Goal: Information Seeking & Learning: Learn about a topic

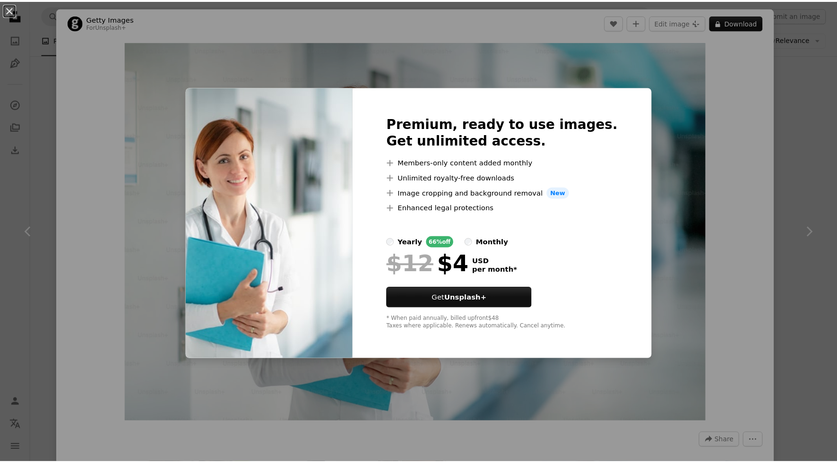
scroll to position [804, 0]
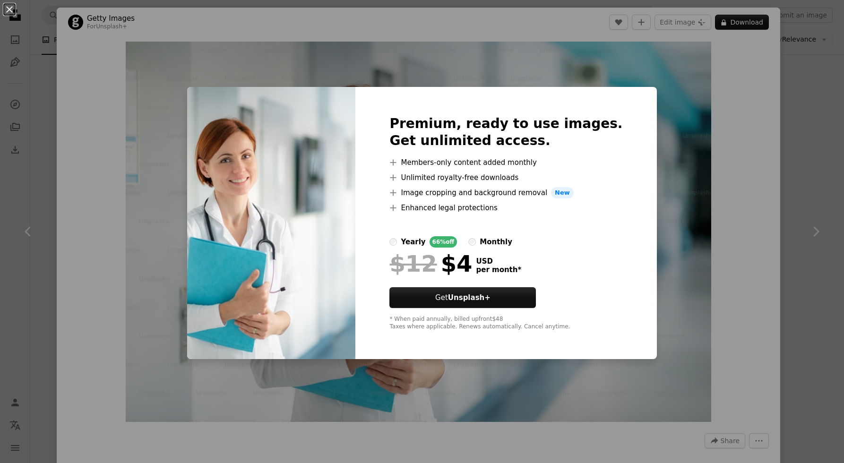
click at [725, 256] on div "An X shape Premium, ready to use images. Get unlimited access. A plus sign Memb…" at bounding box center [422, 231] width 844 height 463
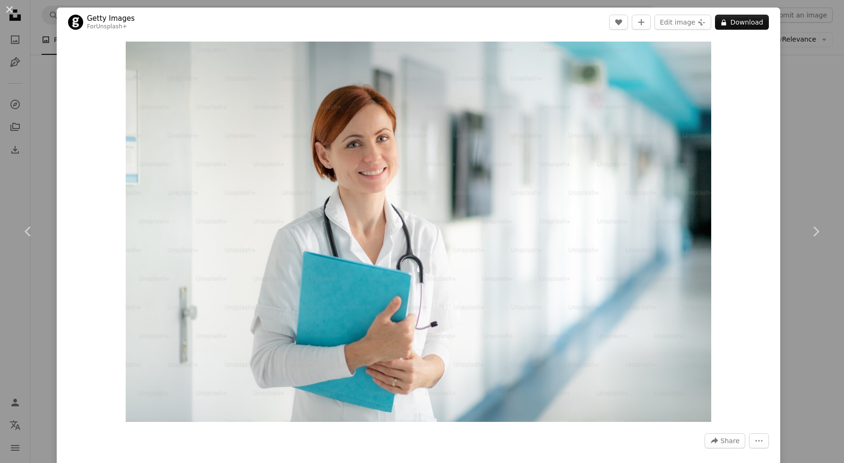
click at [786, 92] on div "An X shape Chevron left Chevron right Getty Images For Unsplash+ A heart A plus…" at bounding box center [422, 231] width 844 height 463
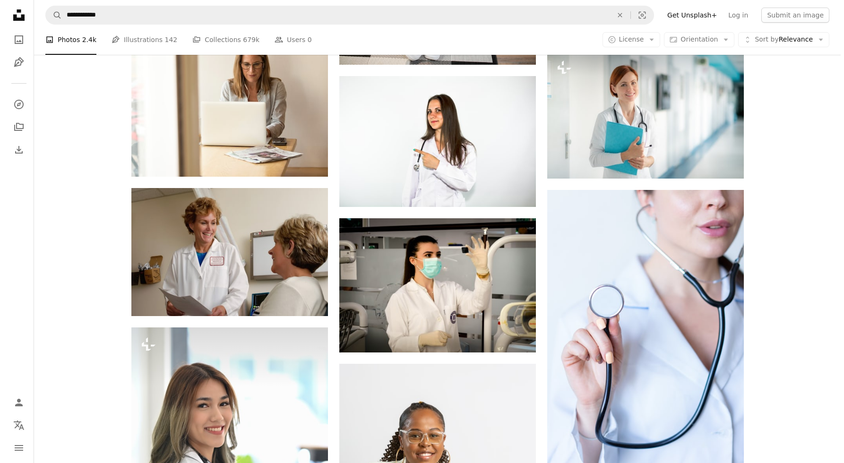
scroll to position [596, 0]
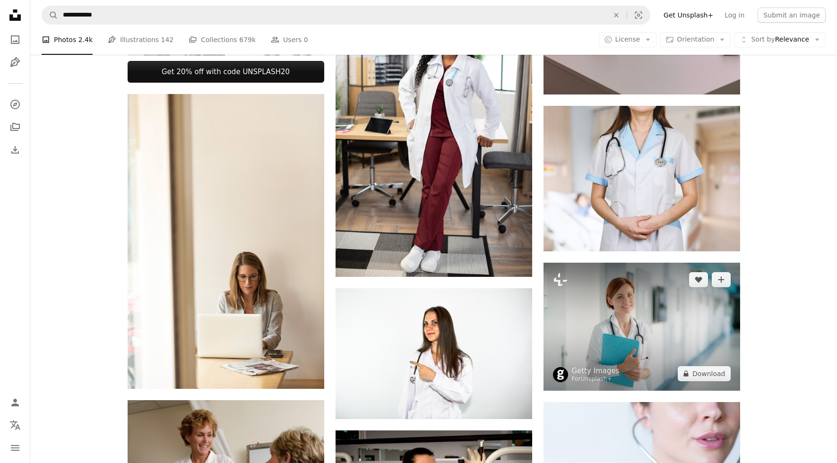
click at [654, 297] on img at bounding box center [642, 327] width 197 height 128
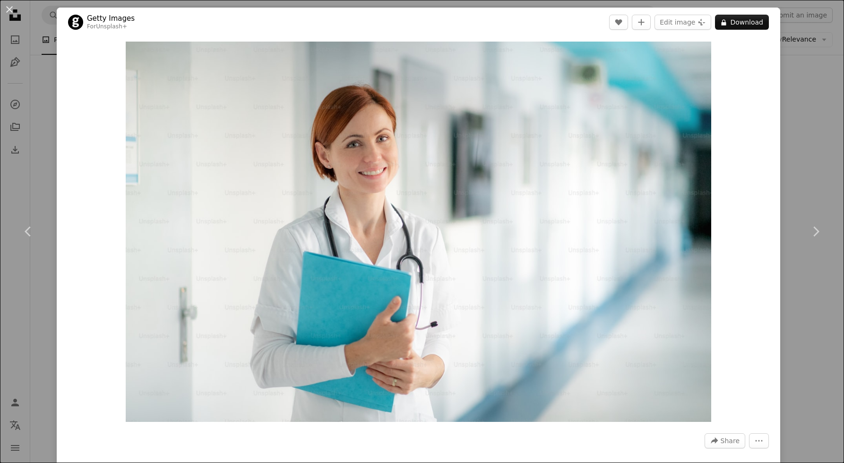
click at [43, 109] on div "An X shape Chevron left Chevron right Getty Images For Unsplash+ A heart A plus…" at bounding box center [422, 231] width 844 height 463
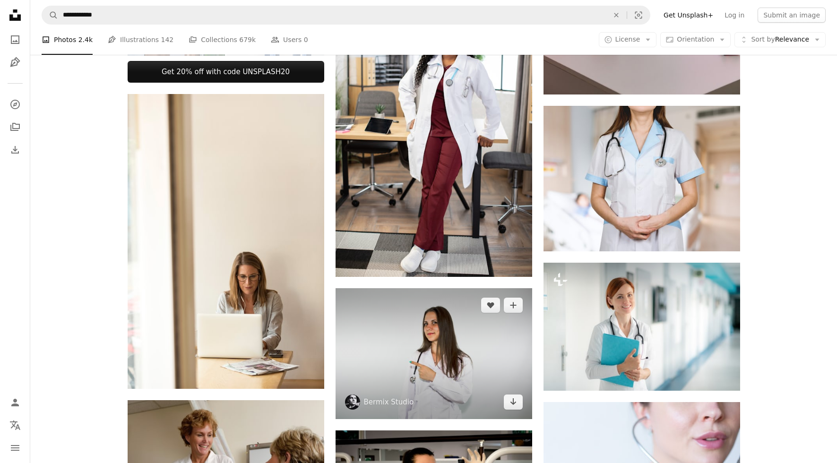
click at [437, 341] on img at bounding box center [434, 353] width 197 height 131
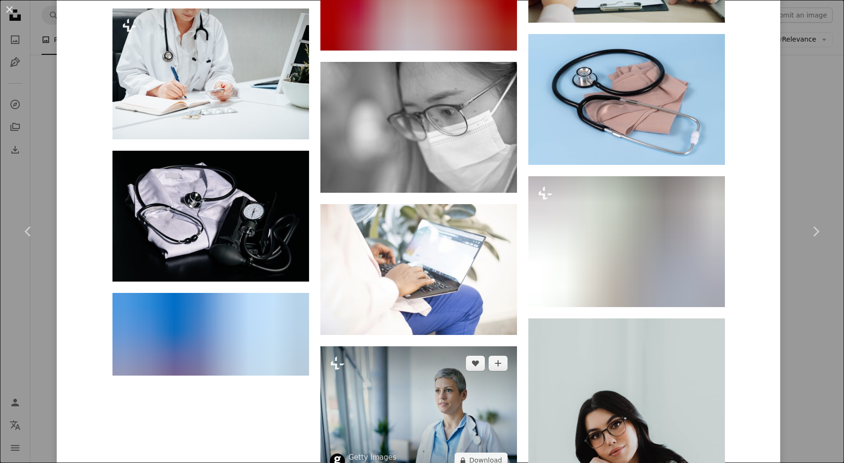
scroll to position [6314, 0]
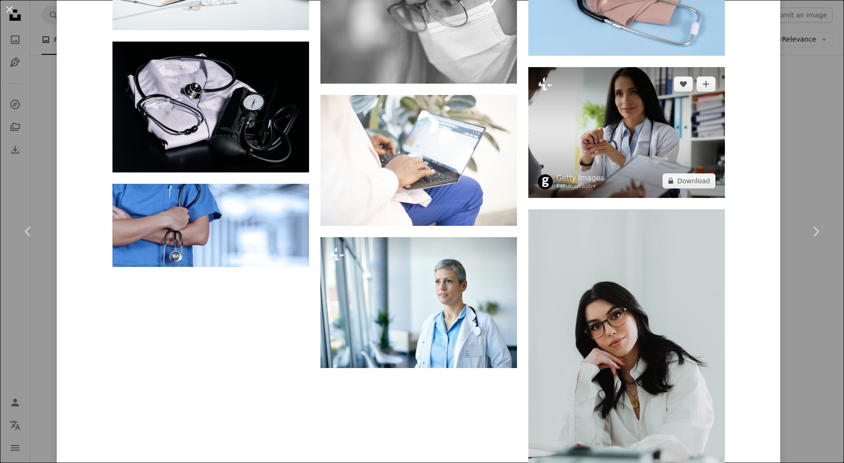
click at [616, 129] on img at bounding box center [626, 132] width 197 height 131
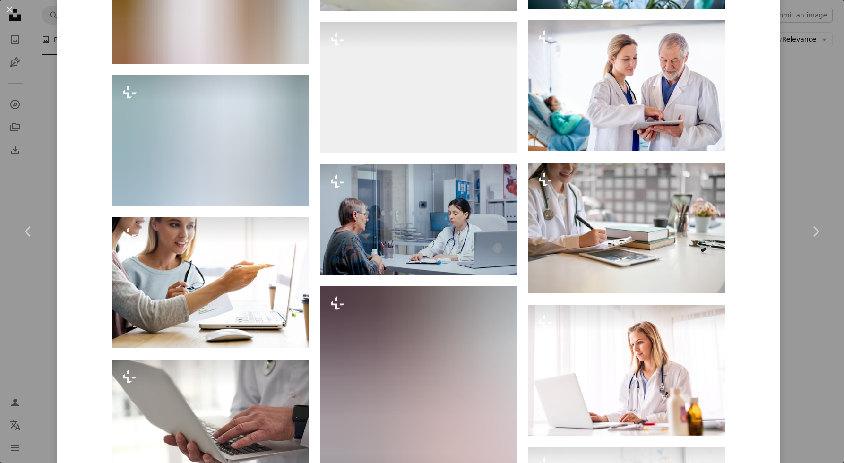
scroll to position [5896, 0]
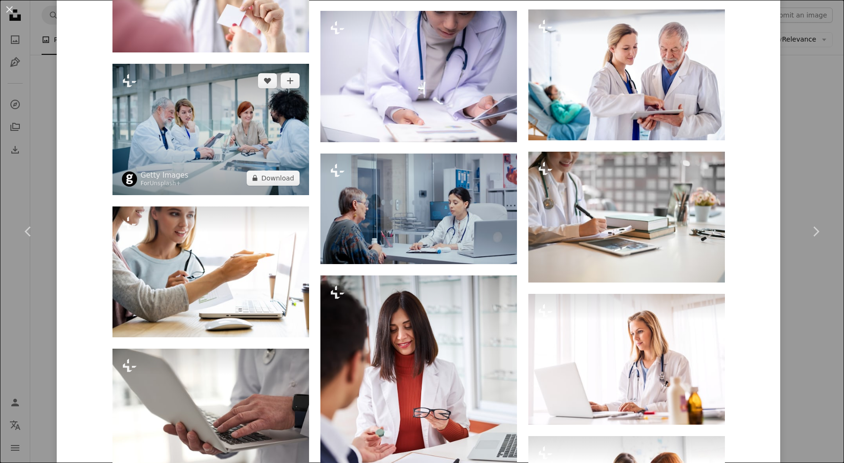
click at [180, 140] on img at bounding box center [210, 129] width 197 height 131
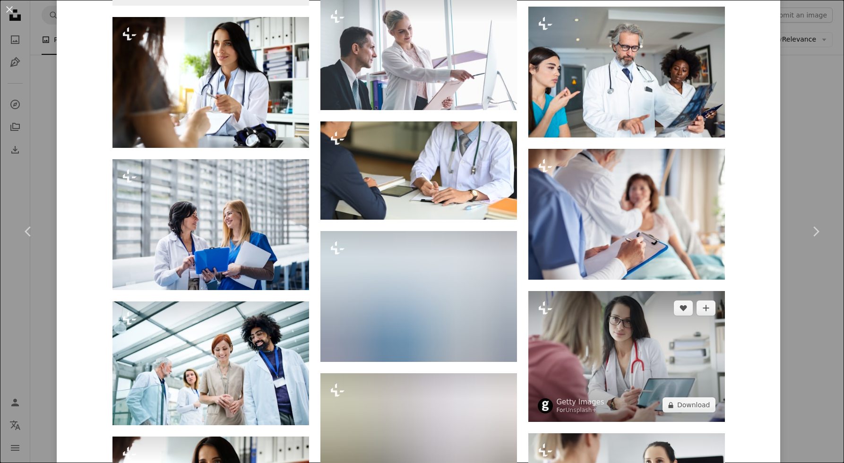
scroll to position [2461, 0]
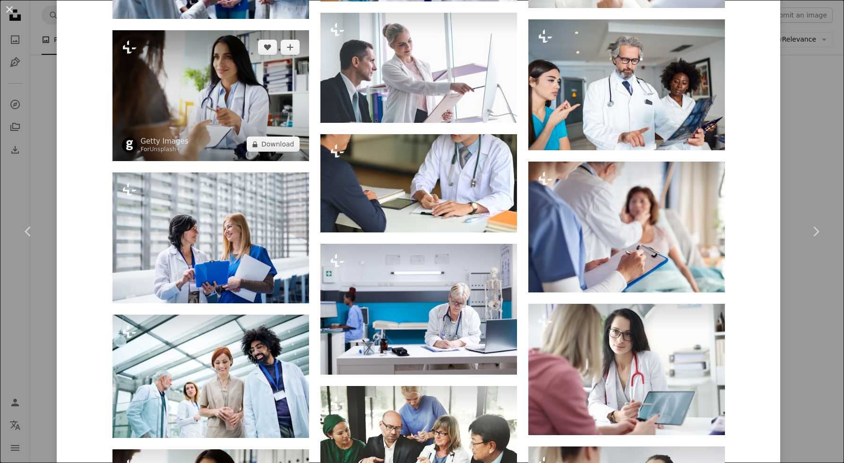
click at [204, 71] on img at bounding box center [210, 95] width 197 height 131
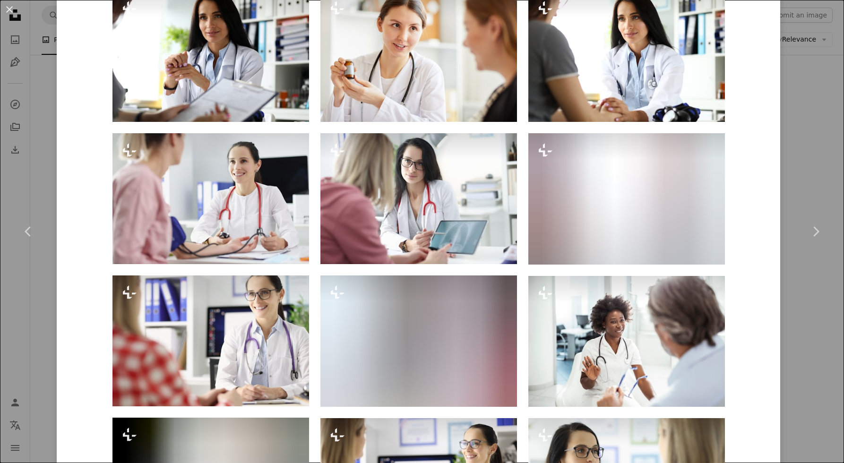
scroll to position [620, 0]
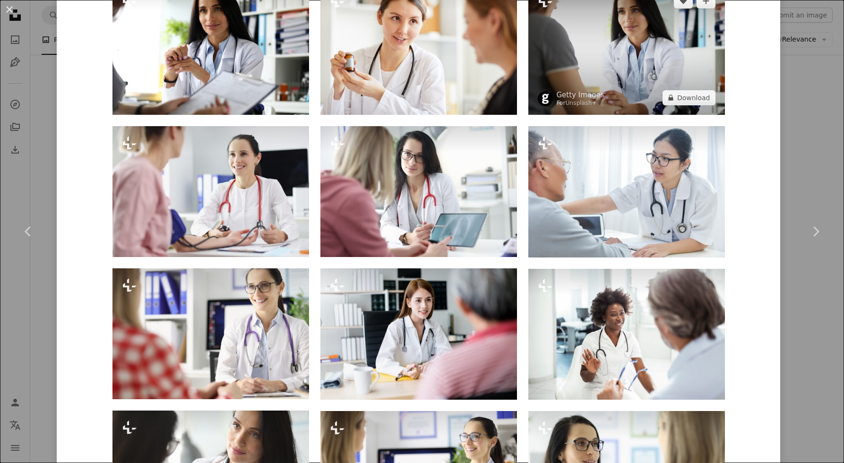
click at [605, 58] on img at bounding box center [626, 49] width 197 height 131
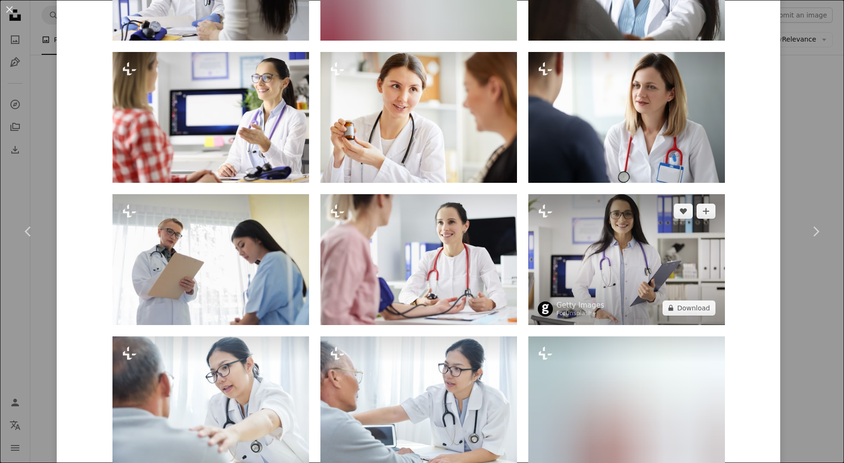
scroll to position [980, 0]
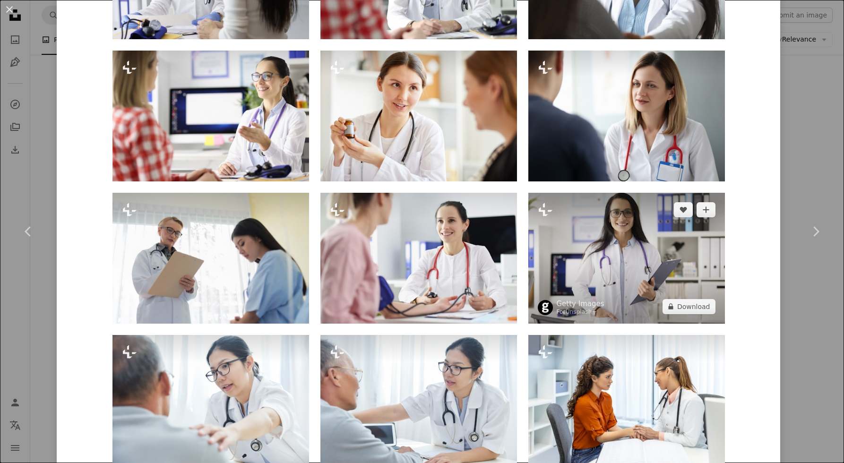
click at [631, 250] on img at bounding box center [626, 258] width 197 height 131
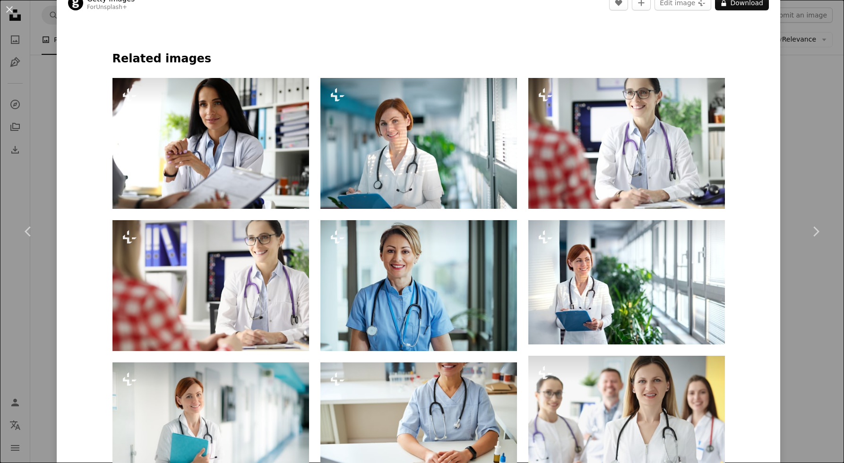
scroll to position [523, 0]
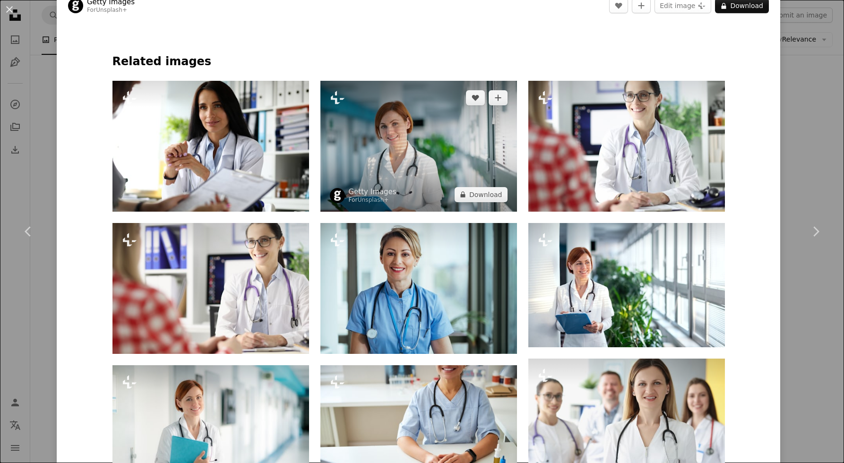
click at [428, 164] on img at bounding box center [418, 146] width 197 height 131
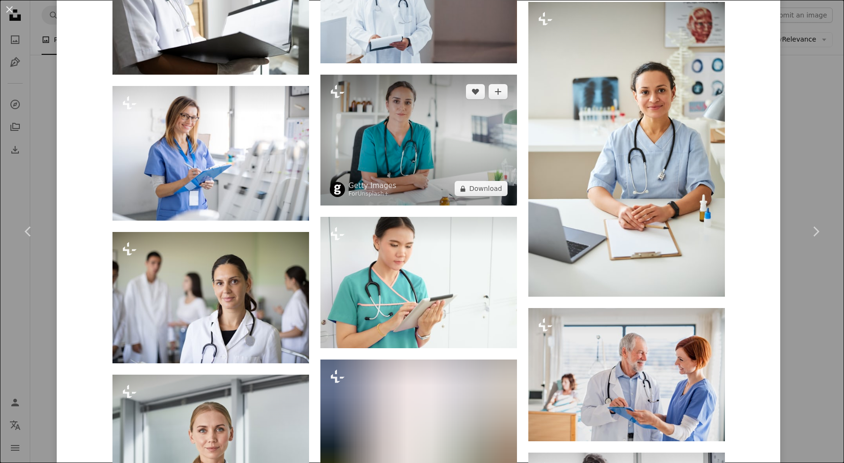
scroll to position [4451, 0]
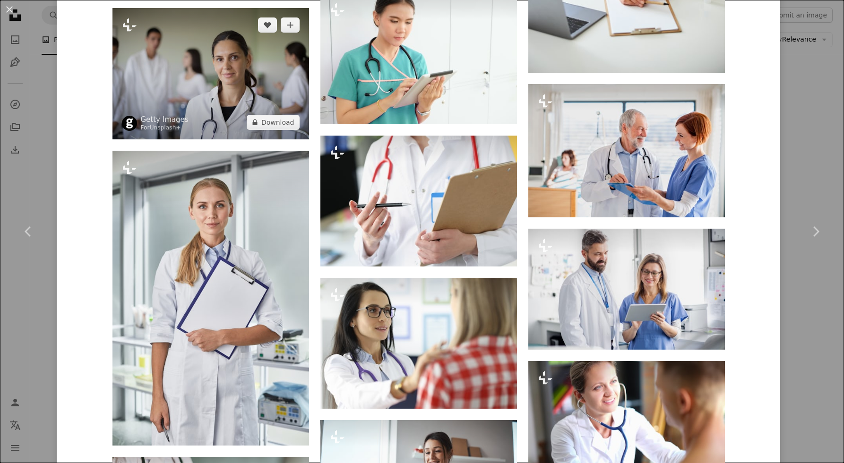
click at [271, 86] on img at bounding box center [210, 73] width 197 height 131
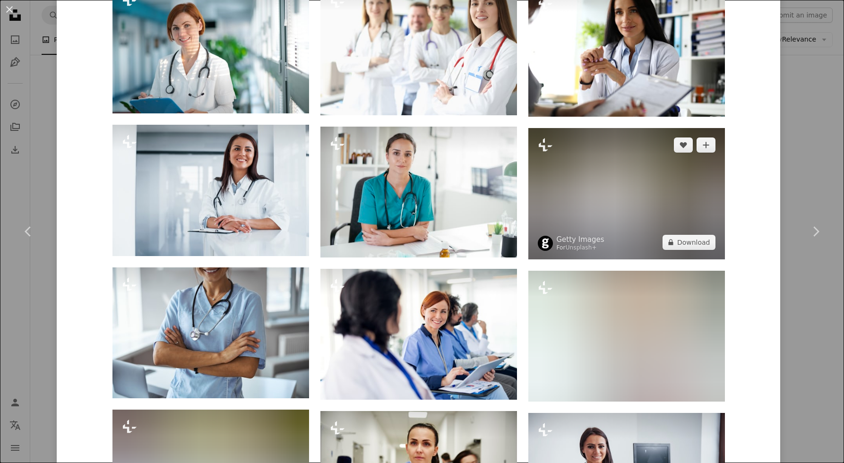
scroll to position [1081, 0]
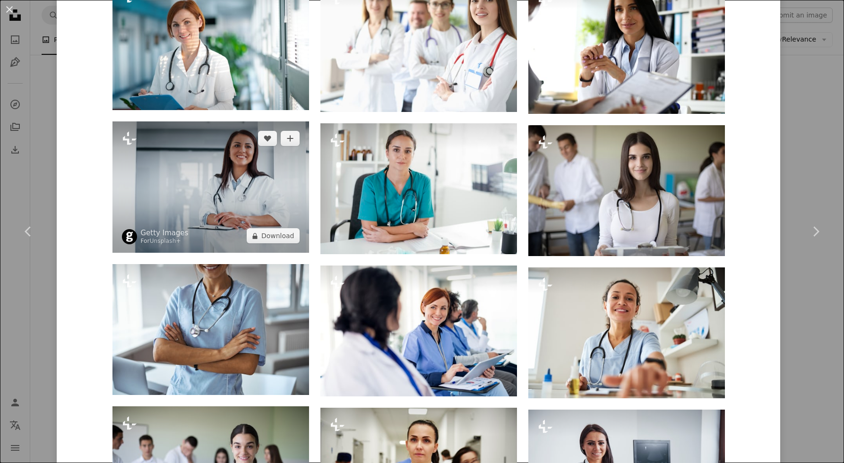
click at [233, 193] on img at bounding box center [210, 186] width 197 height 131
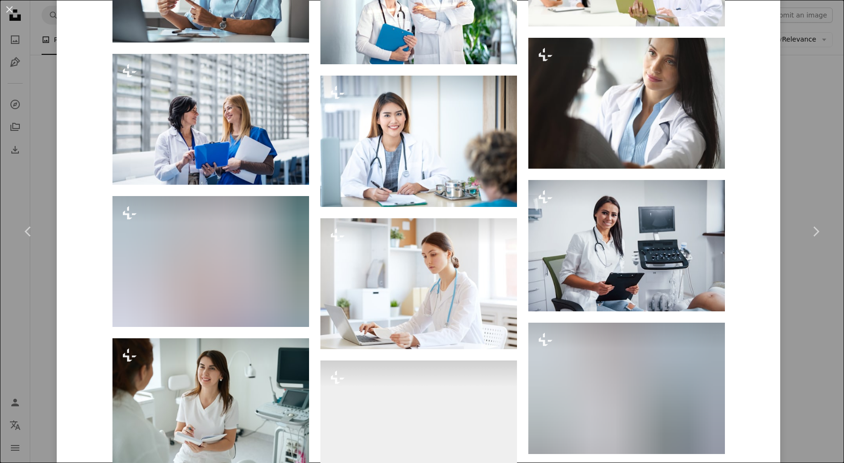
scroll to position [2432, 0]
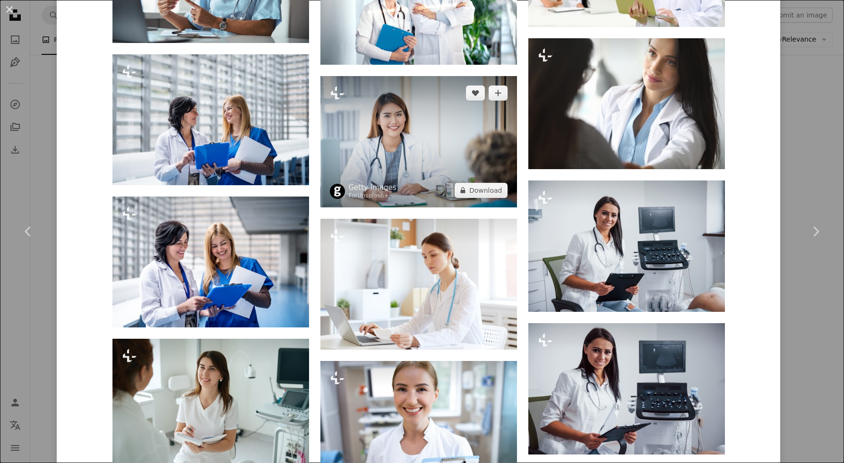
click at [358, 128] on img at bounding box center [418, 141] width 197 height 131
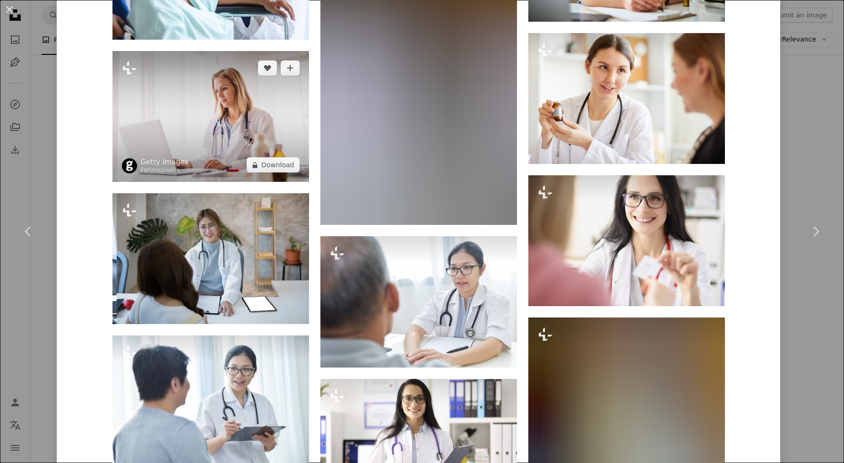
scroll to position [2014, 0]
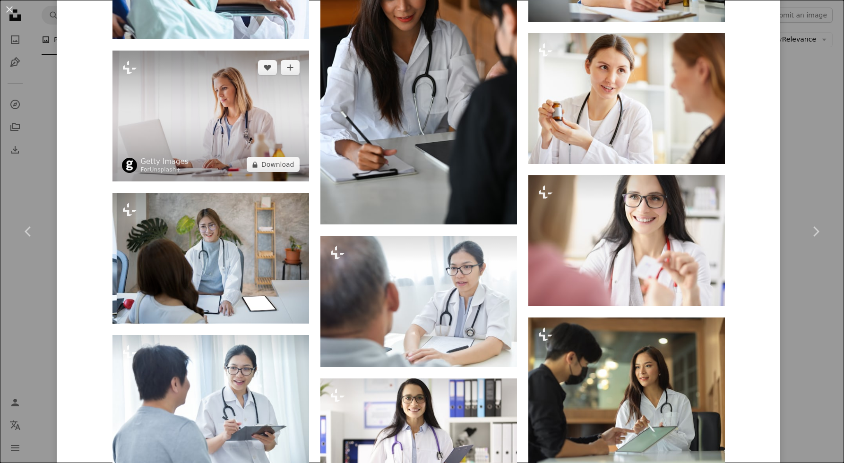
click at [193, 118] on img at bounding box center [210, 116] width 197 height 131
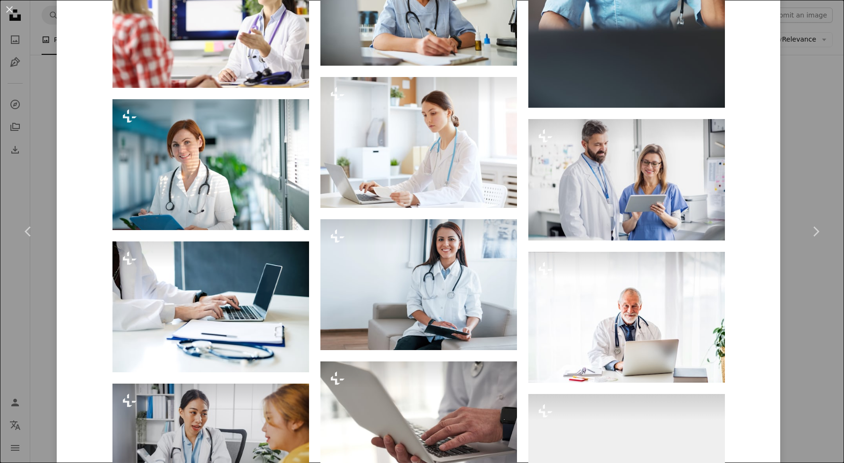
scroll to position [1566, 0]
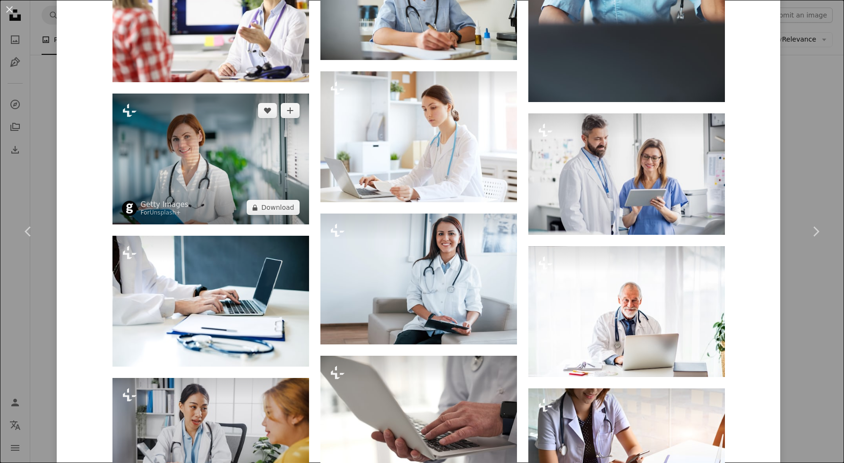
click at [243, 139] on img at bounding box center [210, 159] width 197 height 131
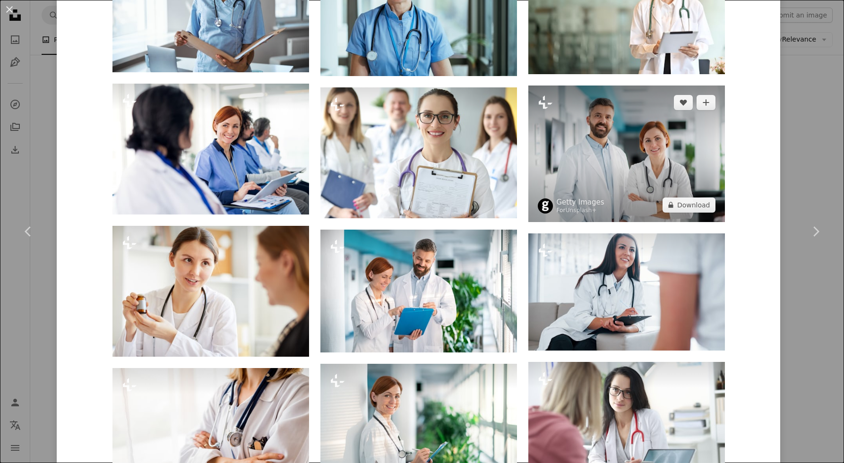
scroll to position [1263, 0]
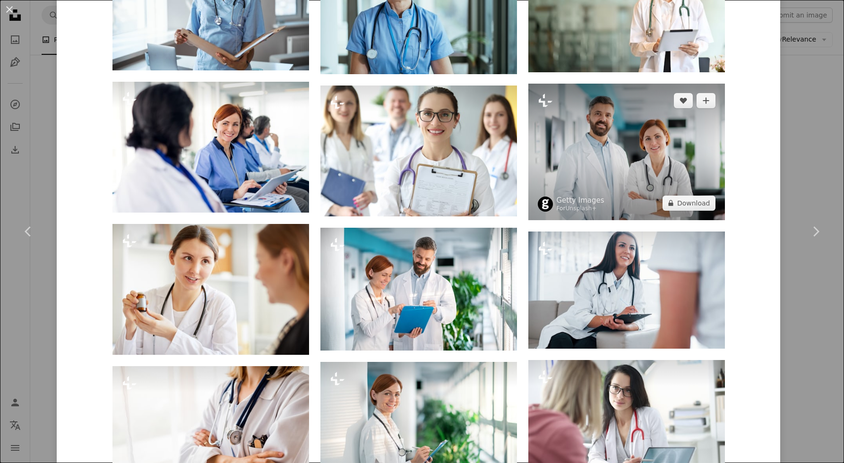
click at [665, 176] on img at bounding box center [626, 152] width 197 height 137
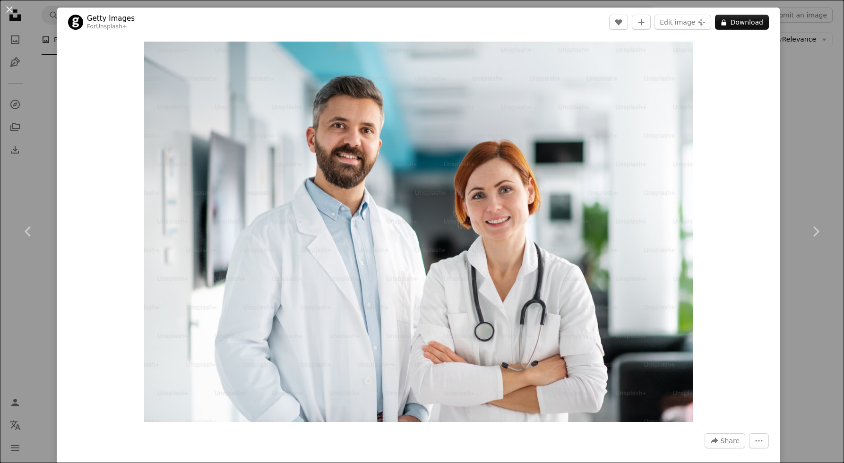
click at [796, 84] on div "An X shape Chevron left Chevron right Getty Images For Unsplash+ A heart A plus…" at bounding box center [422, 231] width 844 height 463
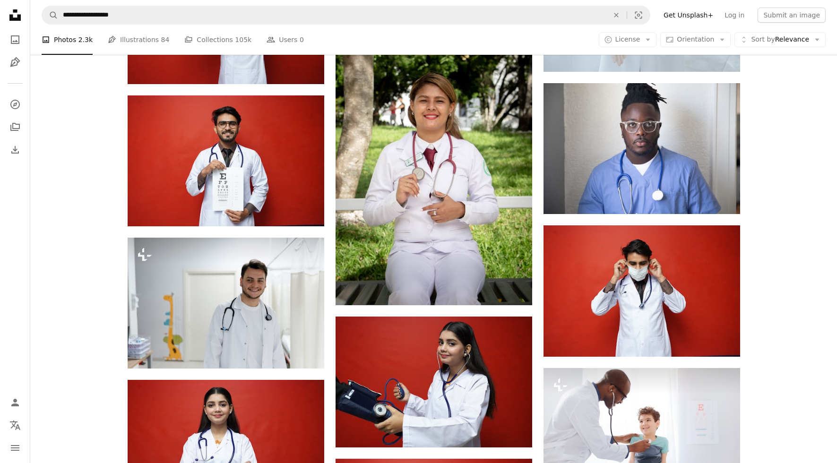
scroll to position [1252, 0]
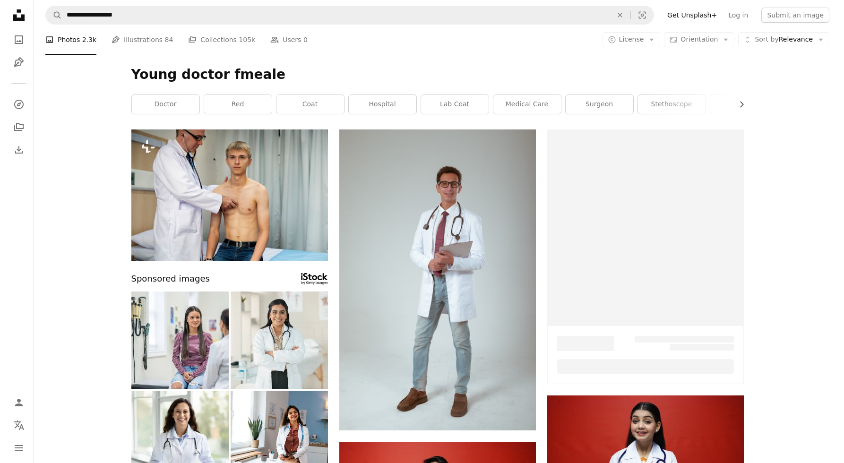
scroll to position [1252, 0]
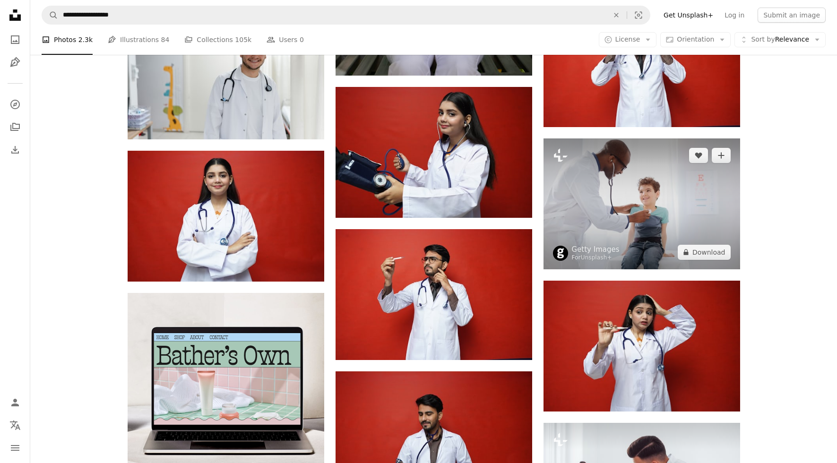
click at [672, 216] on img at bounding box center [642, 203] width 197 height 131
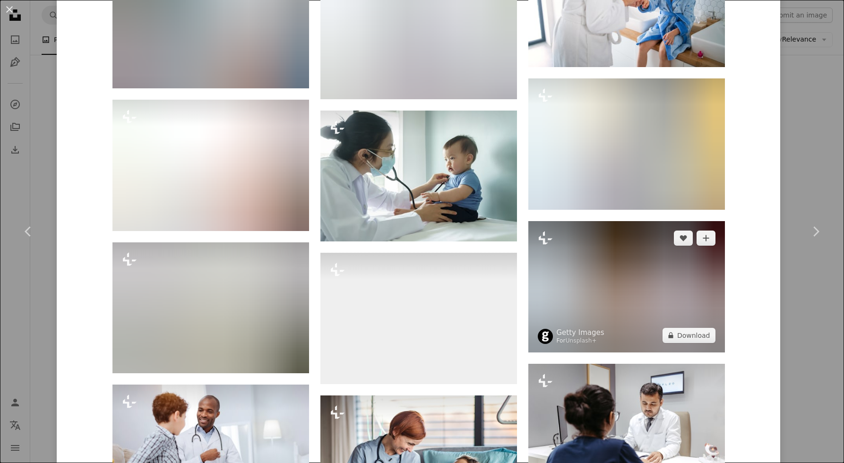
scroll to position [3104, 0]
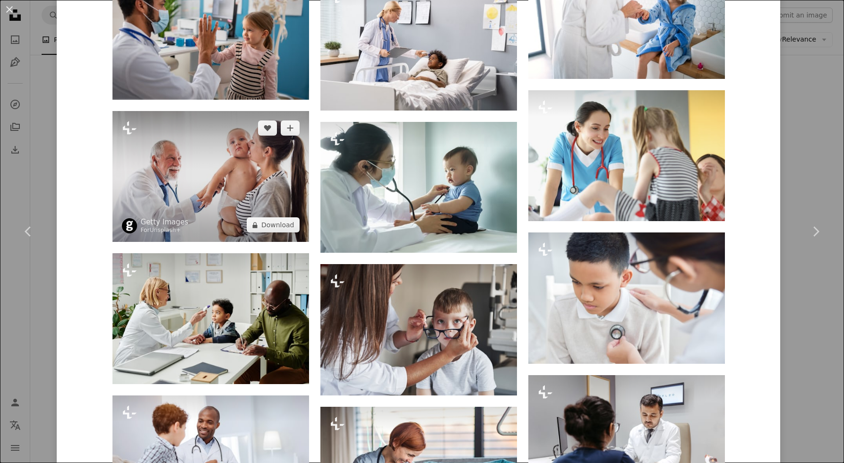
click at [225, 185] on img at bounding box center [210, 176] width 197 height 131
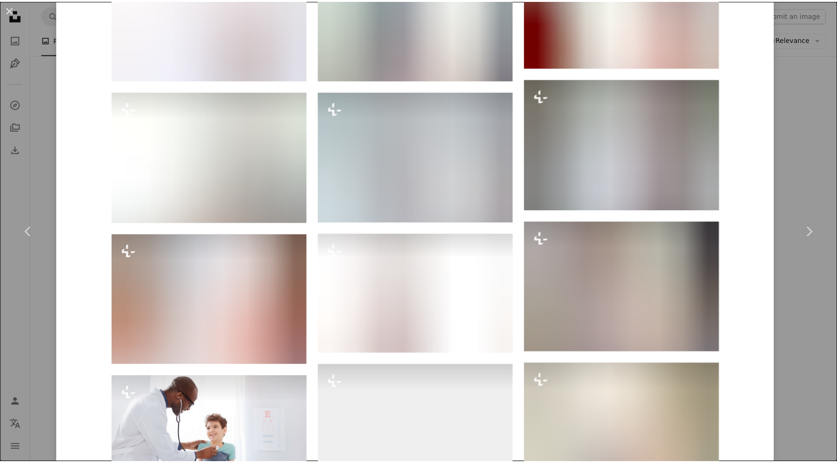
scroll to position [2312, 0]
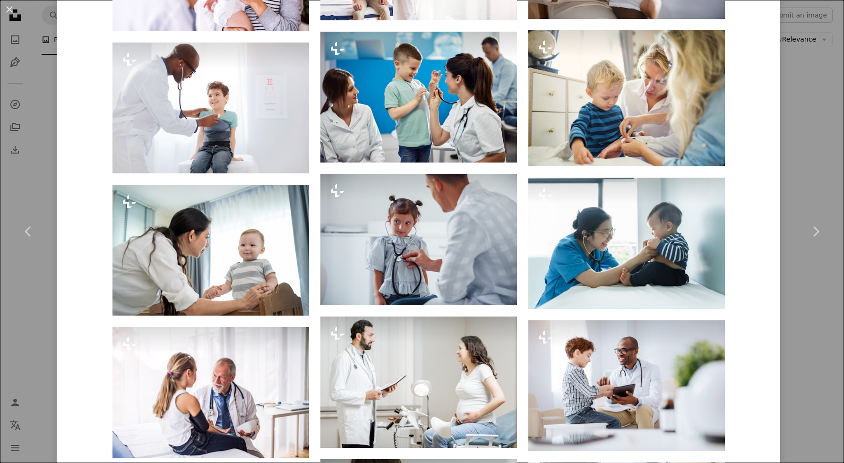
click at [788, 126] on div "An X shape Chevron left Chevron right Getty Images For Unsplash+ A heart A plus…" at bounding box center [422, 231] width 844 height 463
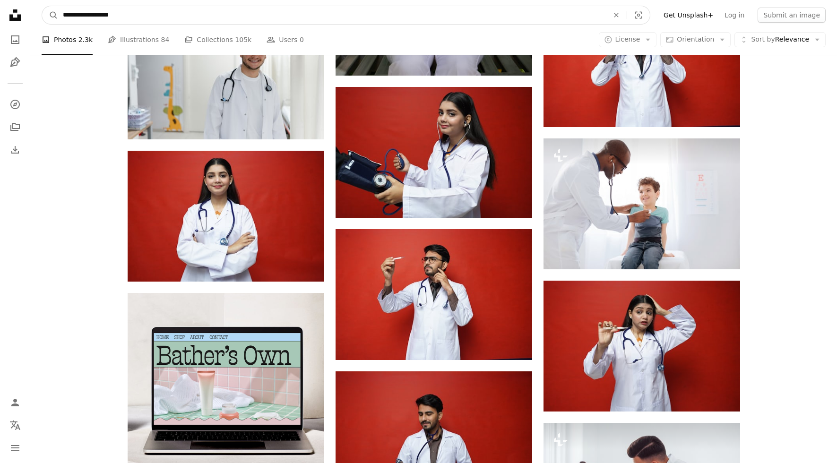
click at [257, 15] on input "**********" at bounding box center [332, 15] width 548 height 18
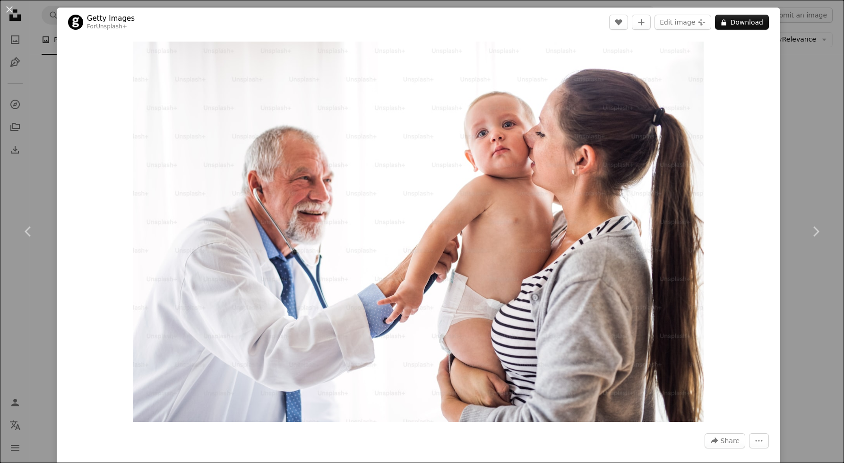
click at [43, 79] on div "An X shape Chevron left Chevron right Getty Images For Unsplash+ A heart A plus…" at bounding box center [422, 231] width 844 height 463
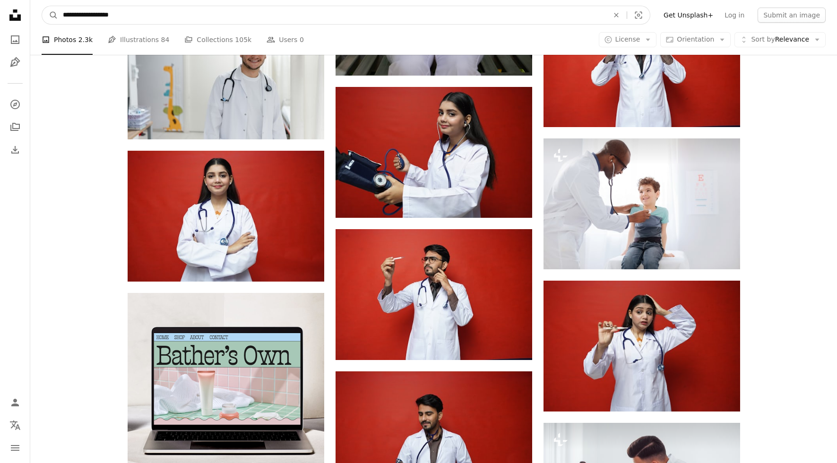
click at [100, 11] on input "**********" at bounding box center [332, 15] width 548 height 18
type input "**********"
click at [42, 6] on button "A magnifying glass" at bounding box center [50, 15] width 16 height 18
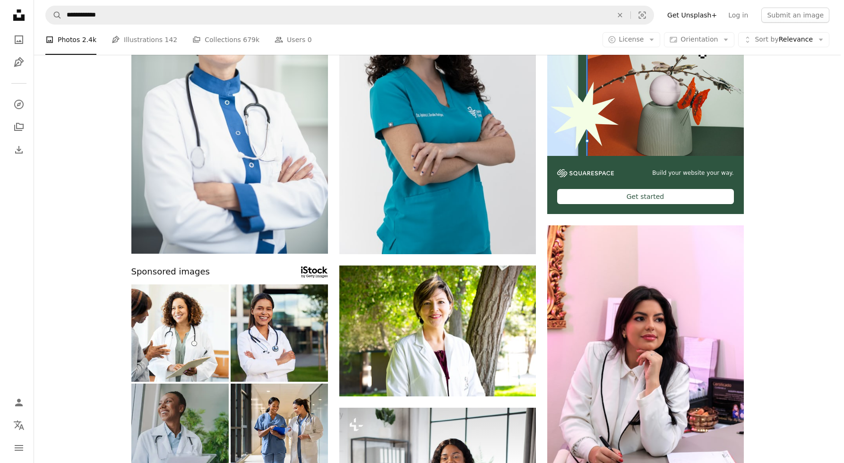
scroll to position [451, 0]
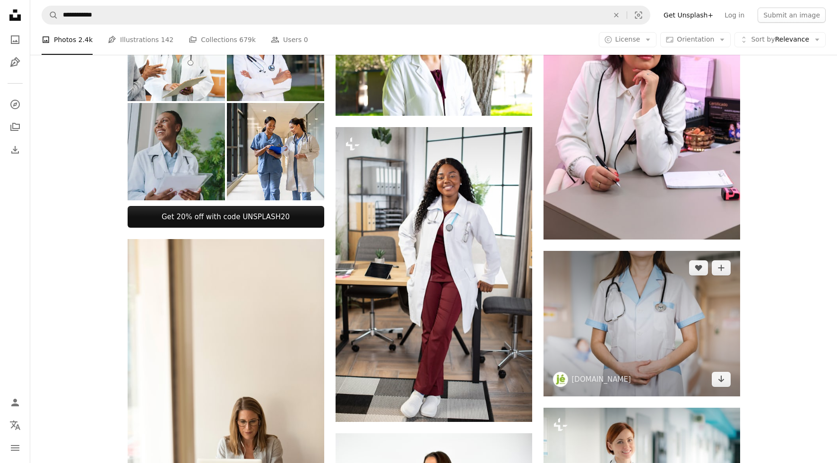
click at [705, 339] on img at bounding box center [642, 324] width 197 height 146
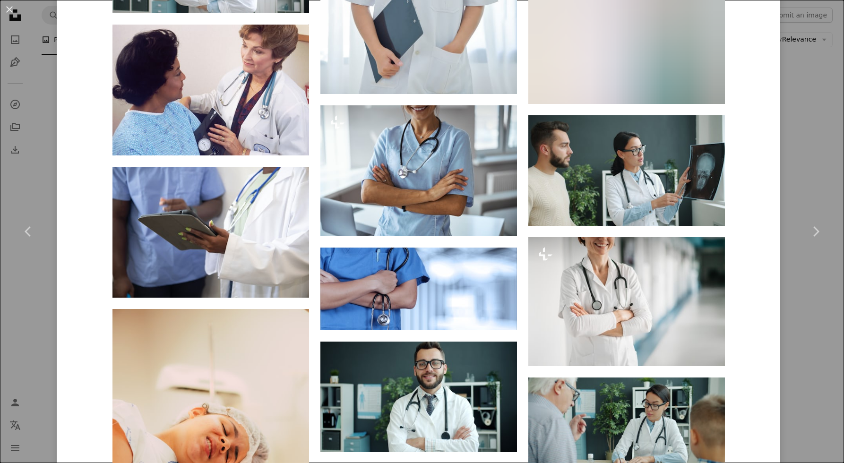
scroll to position [1663, 0]
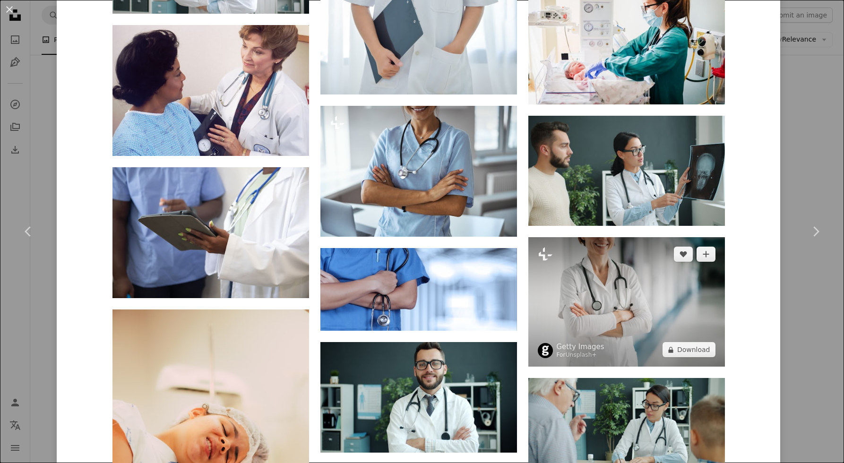
click at [667, 328] on img at bounding box center [626, 301] width 197 height 129
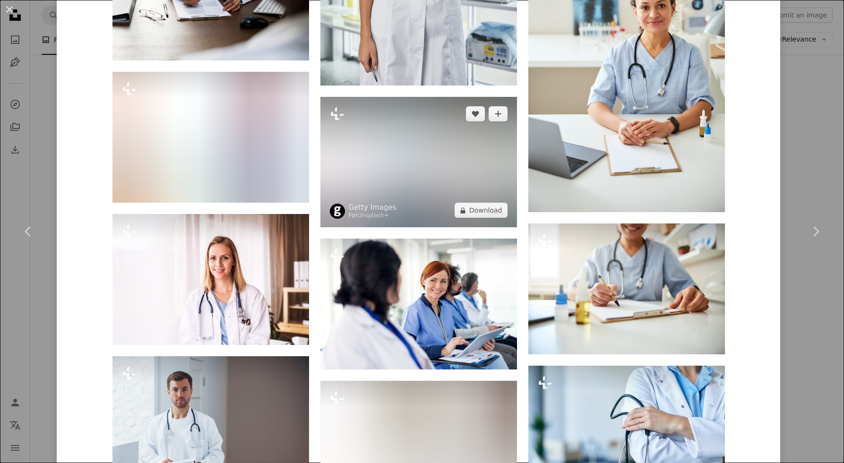
scroll to position [2422, 0]
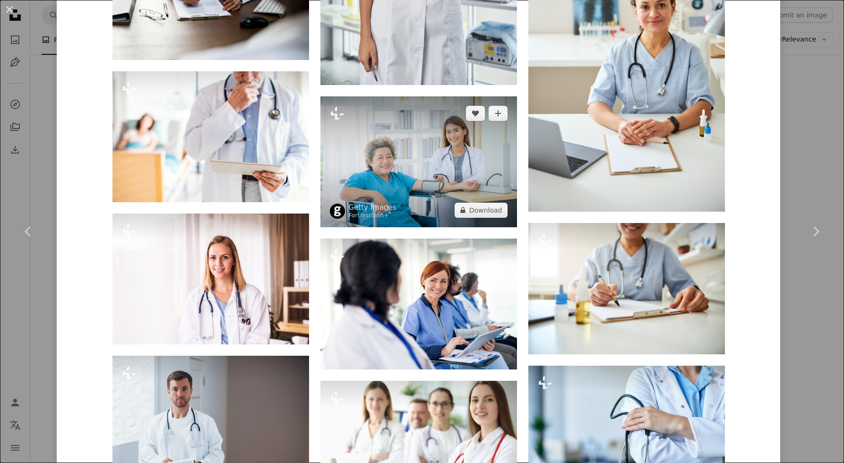
click at [432, 178] on img at bounding box center [418, 161] width 197 height 131
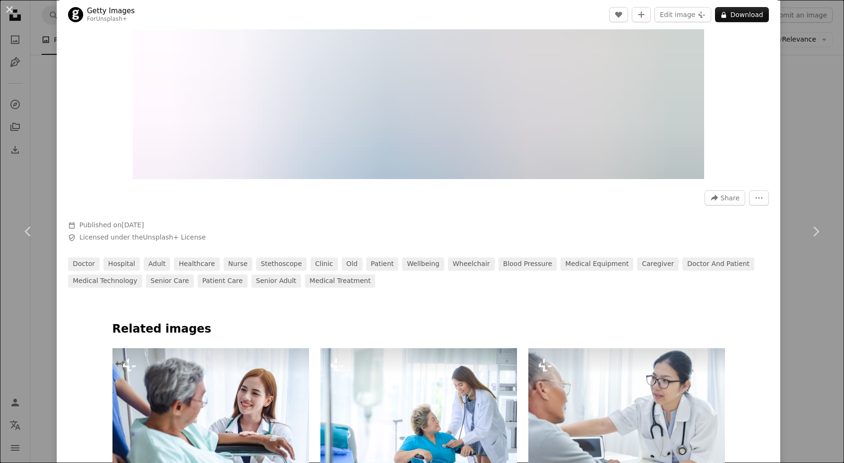
scroll to position [475, 0]
